Goal: Task Accomplishment & Management: Use online tool/utility

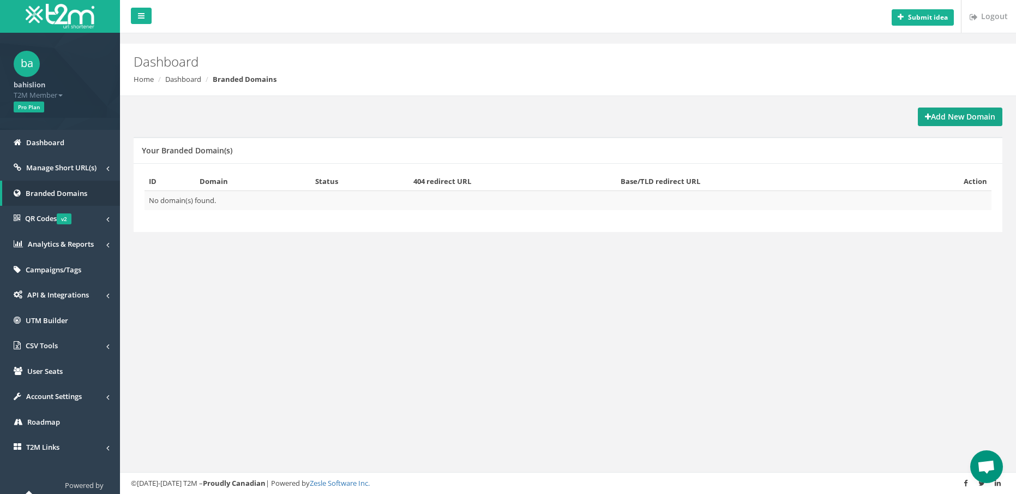
click at [945, 119] on strong "Add New Domain" at bounding box center [960, 116] width 70 height 10
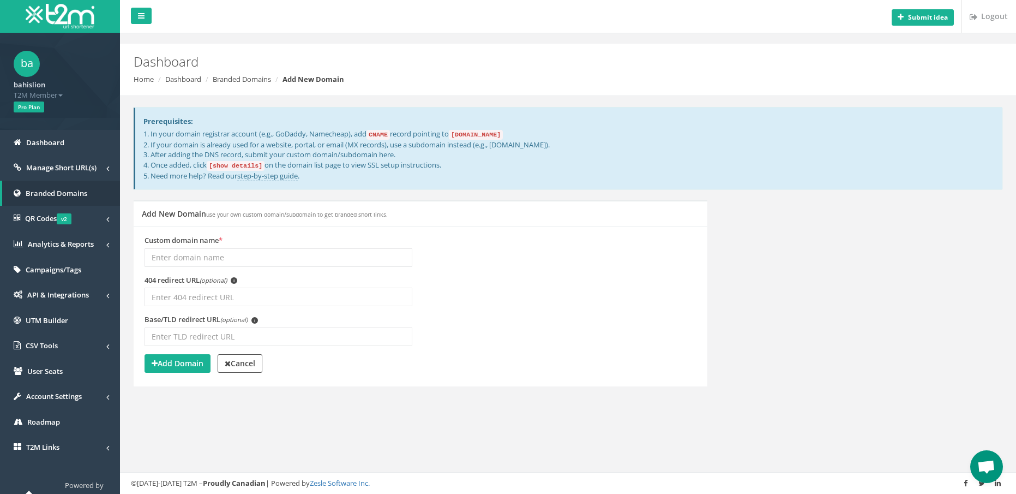
click at [261, 259] on input "Custom domain name *" at bounding box center [279, 257] width 268 height 19
drag, startPoint x: 473, startPoint y: 329, endPoint x: 406, endPoint y: 315, distance: 69.1
click at [474, 330] on div "Base/TLD redirect URL (optional) i" at bounding box center [420, 334] width 568 height 40
click at [59, 168] on span "Manage Short URL(s)" at bounding box center [61, 168] width 70 height 10
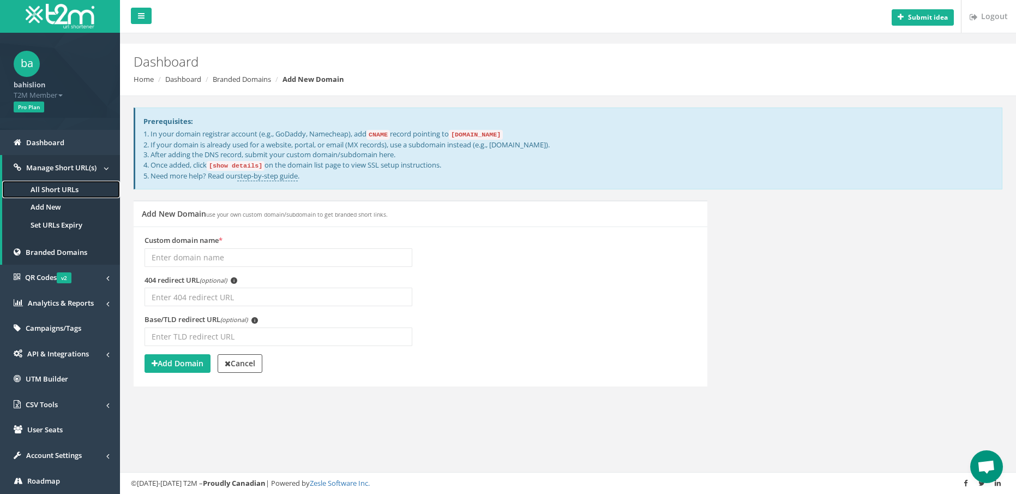
click at [54, 191] on link "All Short URLs" at bounding box center [61, 190] width 118 height 18
